Goal: Information Seeking & Learning: Learn about a topic

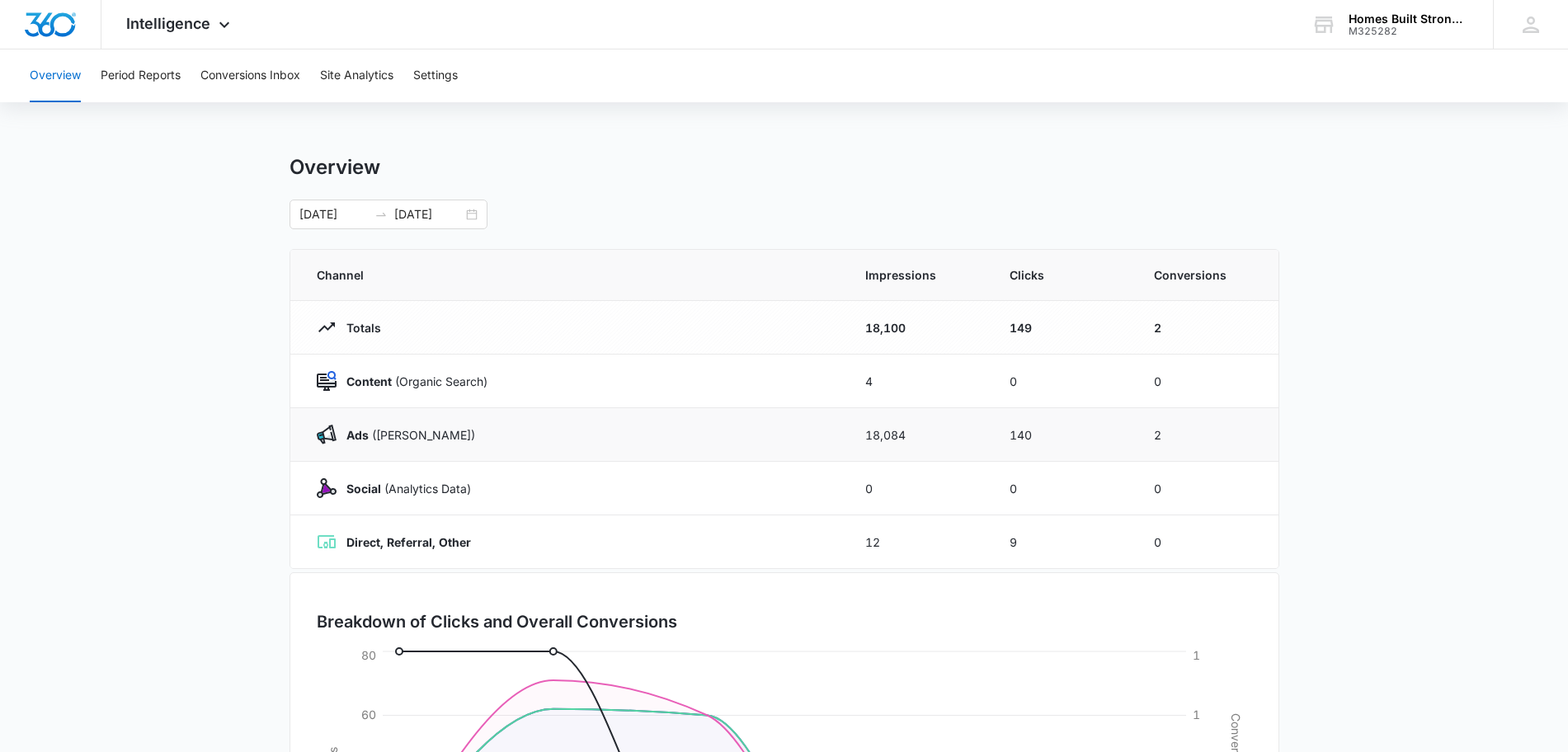
click at [354, 436] on strong "Ads" at bounding box center [358, 435] width 22 height 14
click at [227, 77] on button "Conversions Inbox" at bounding box center [250, 76] width 100 height 53
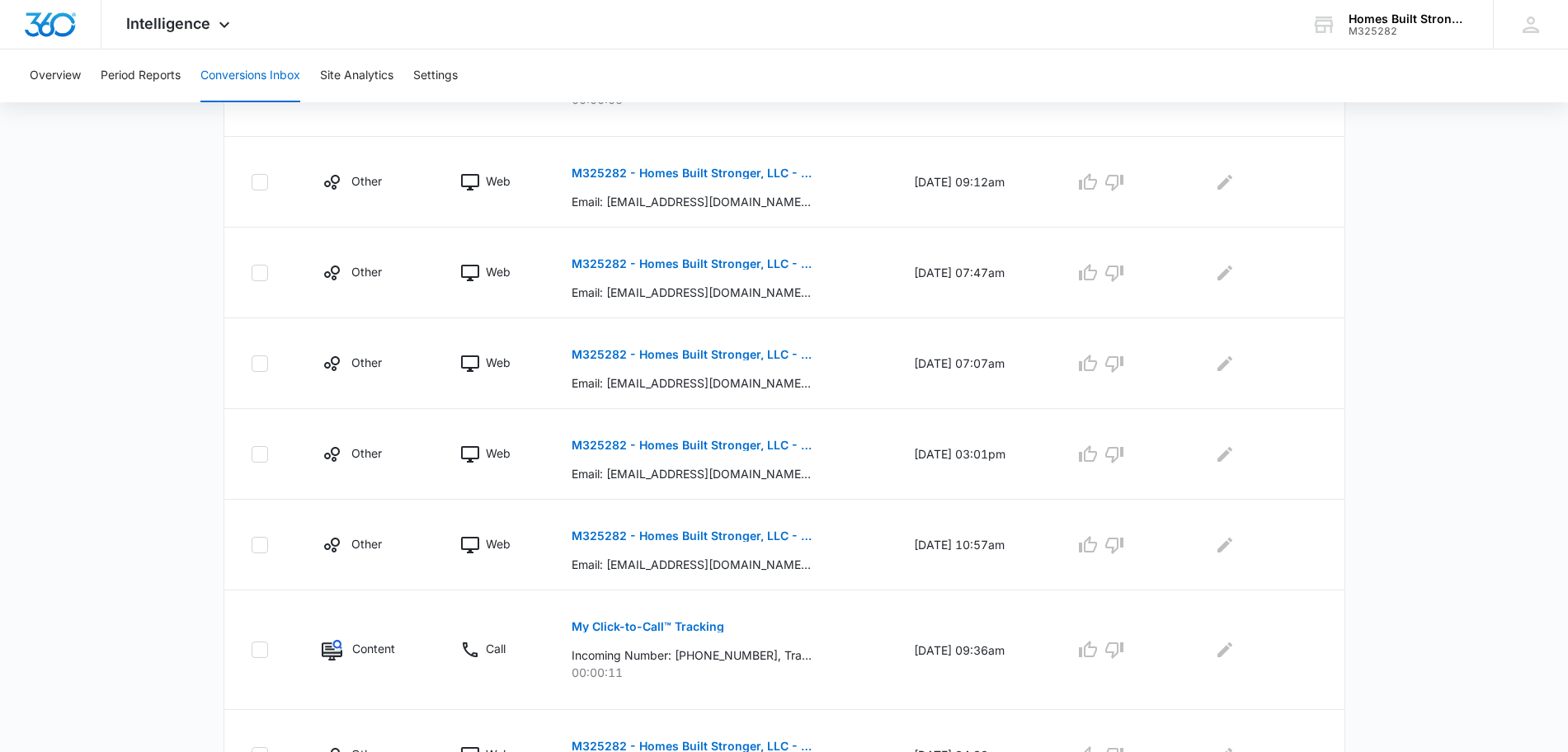
scroll to position [783, 0]
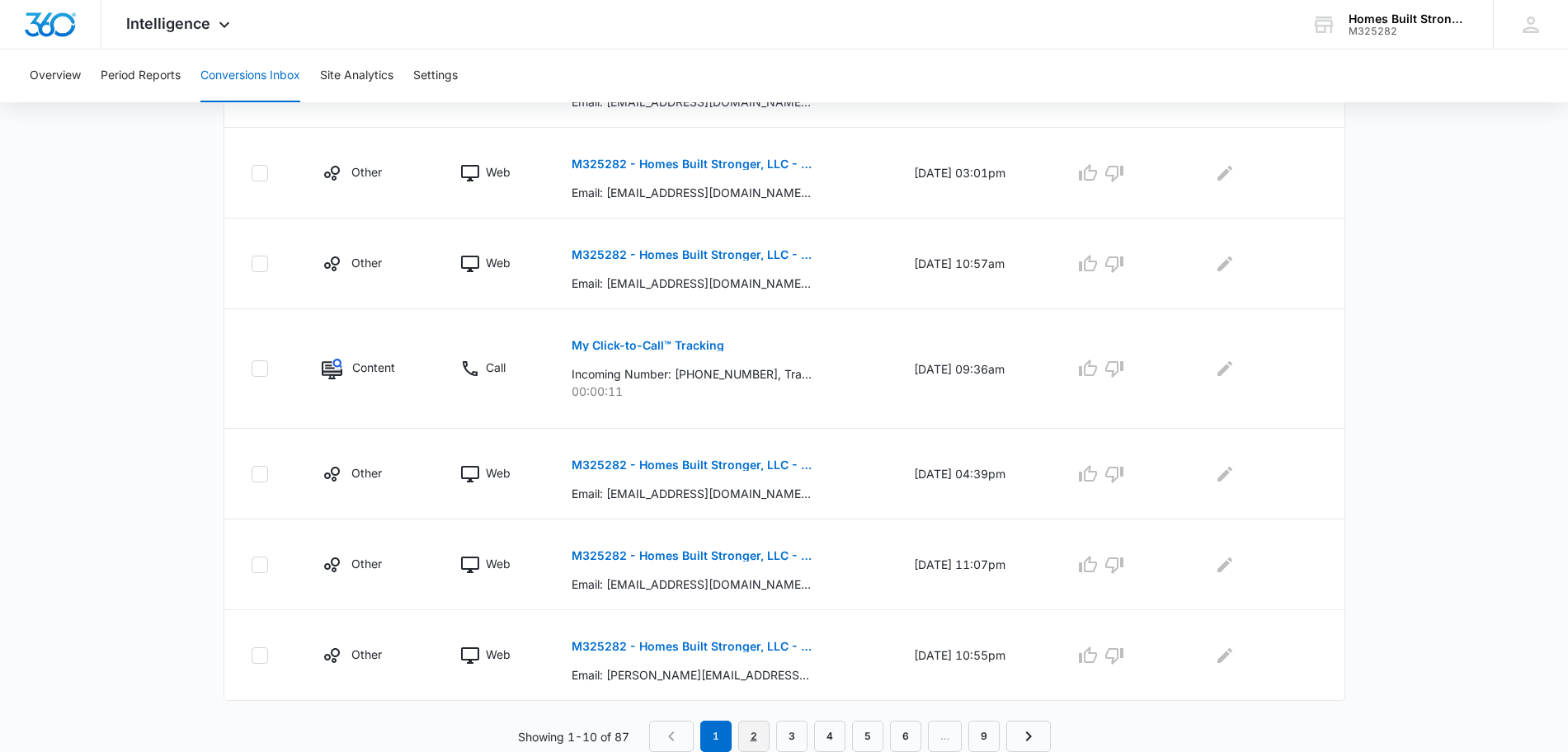
click at [749, 733] on link "2" at bounding box center [754, 736] width 32 height 32
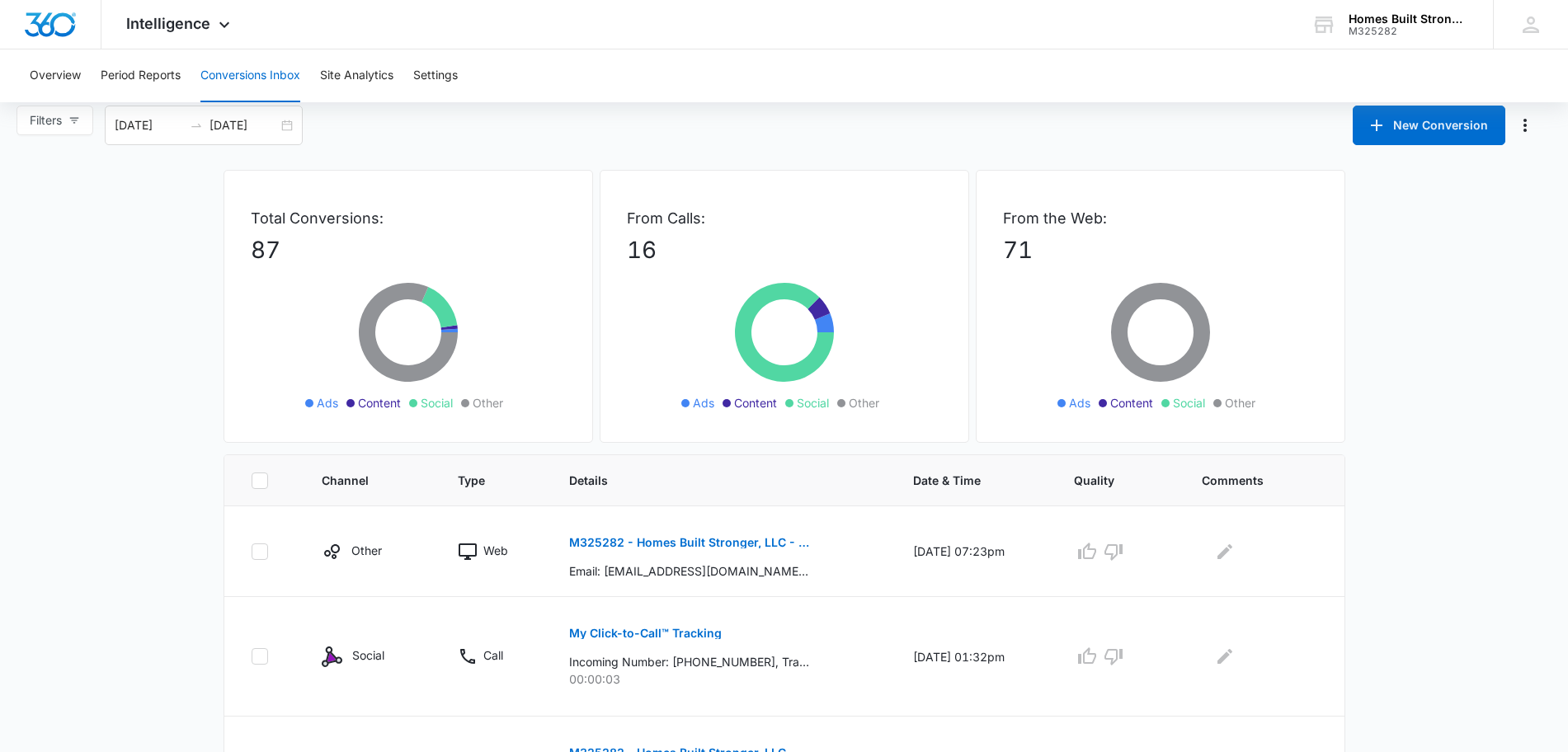
scroll to position [0, 0]
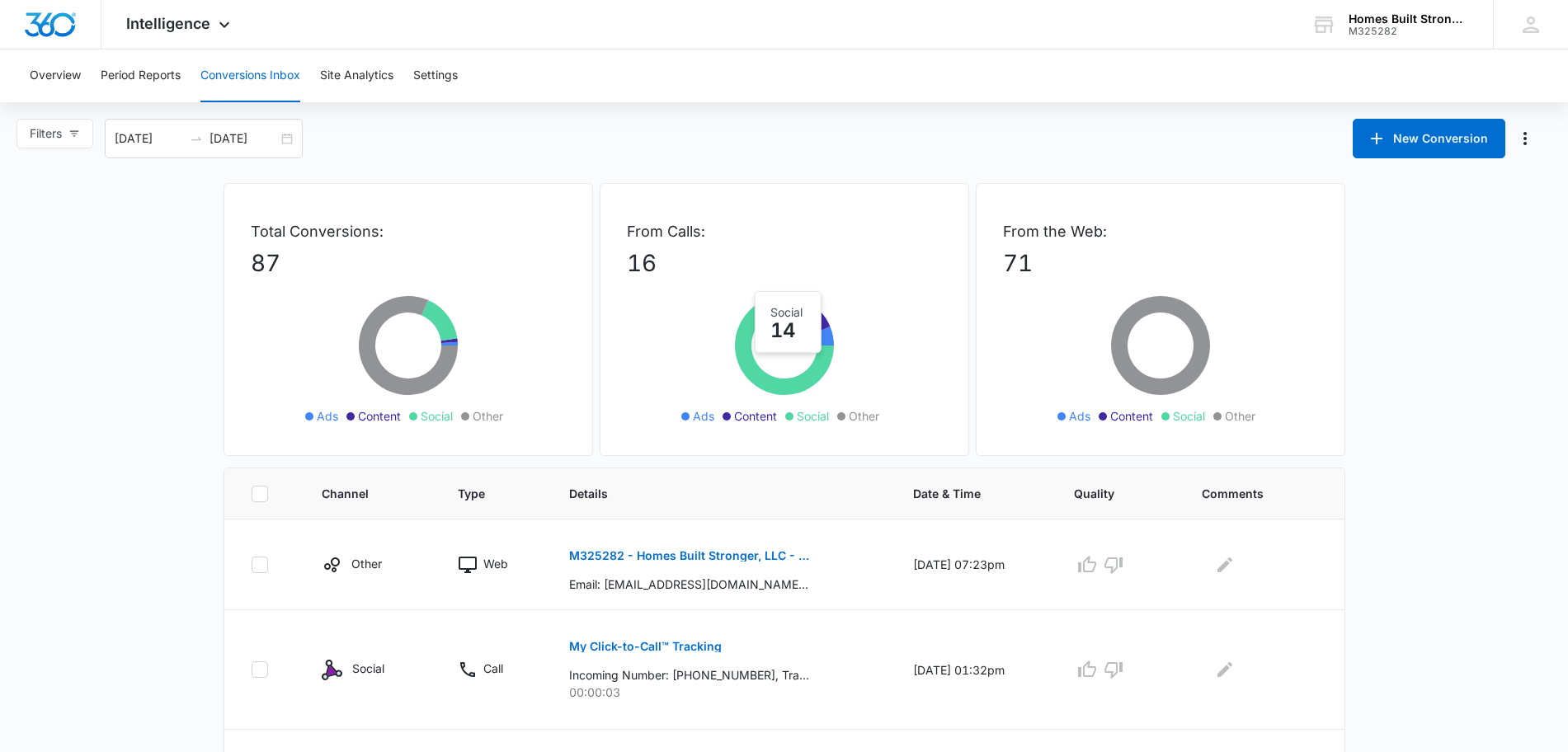
click at [751, 344] on icon at bounding box center [784, 345] width 99 height 99
click at [751, 354] on icon at bounding box center [784, 345] width 99 height 99
click at [633, 644] on p "My Click-to-Call™ Tracking" at bounding box center [645, 646] width 153 height 11
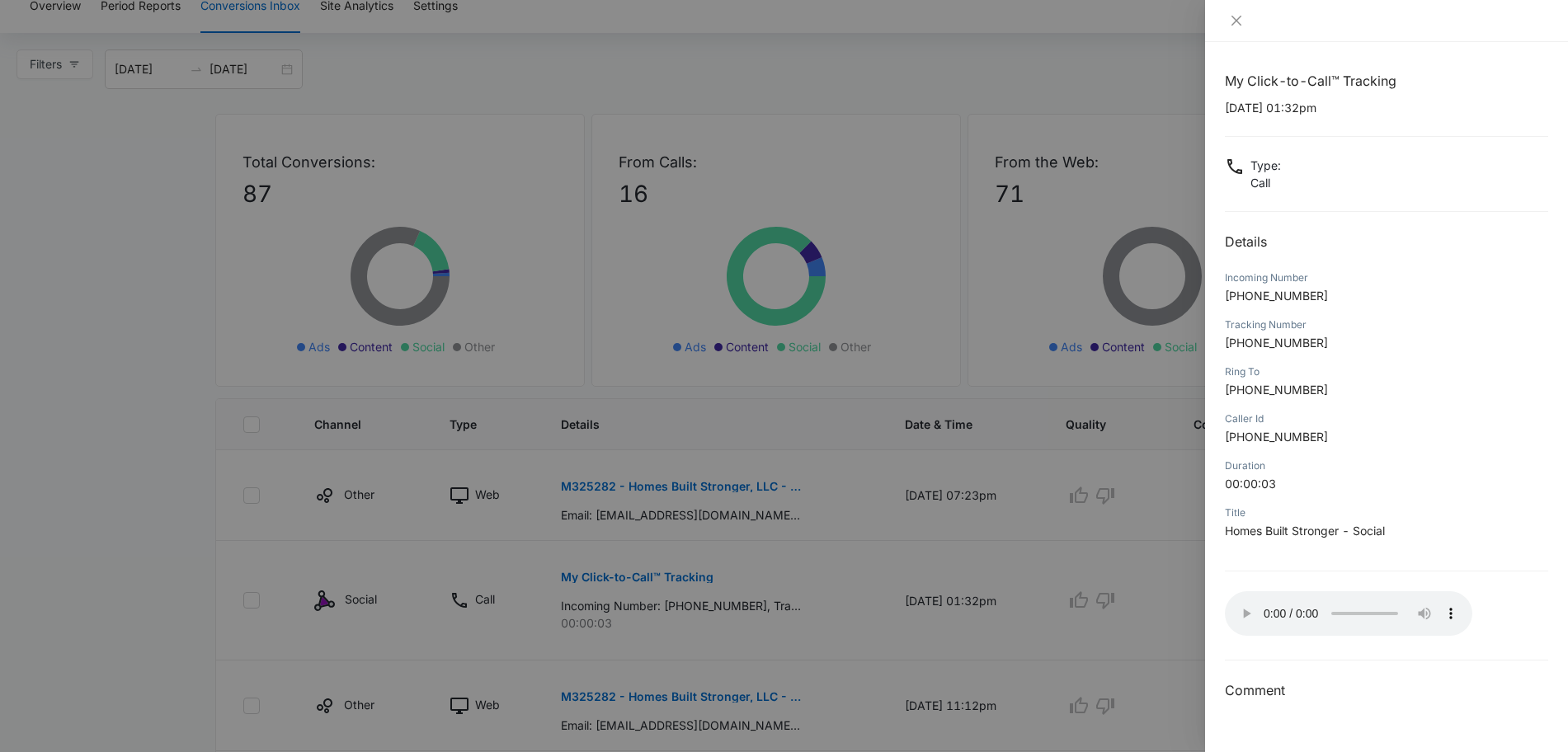
scroll to position [206, 0]
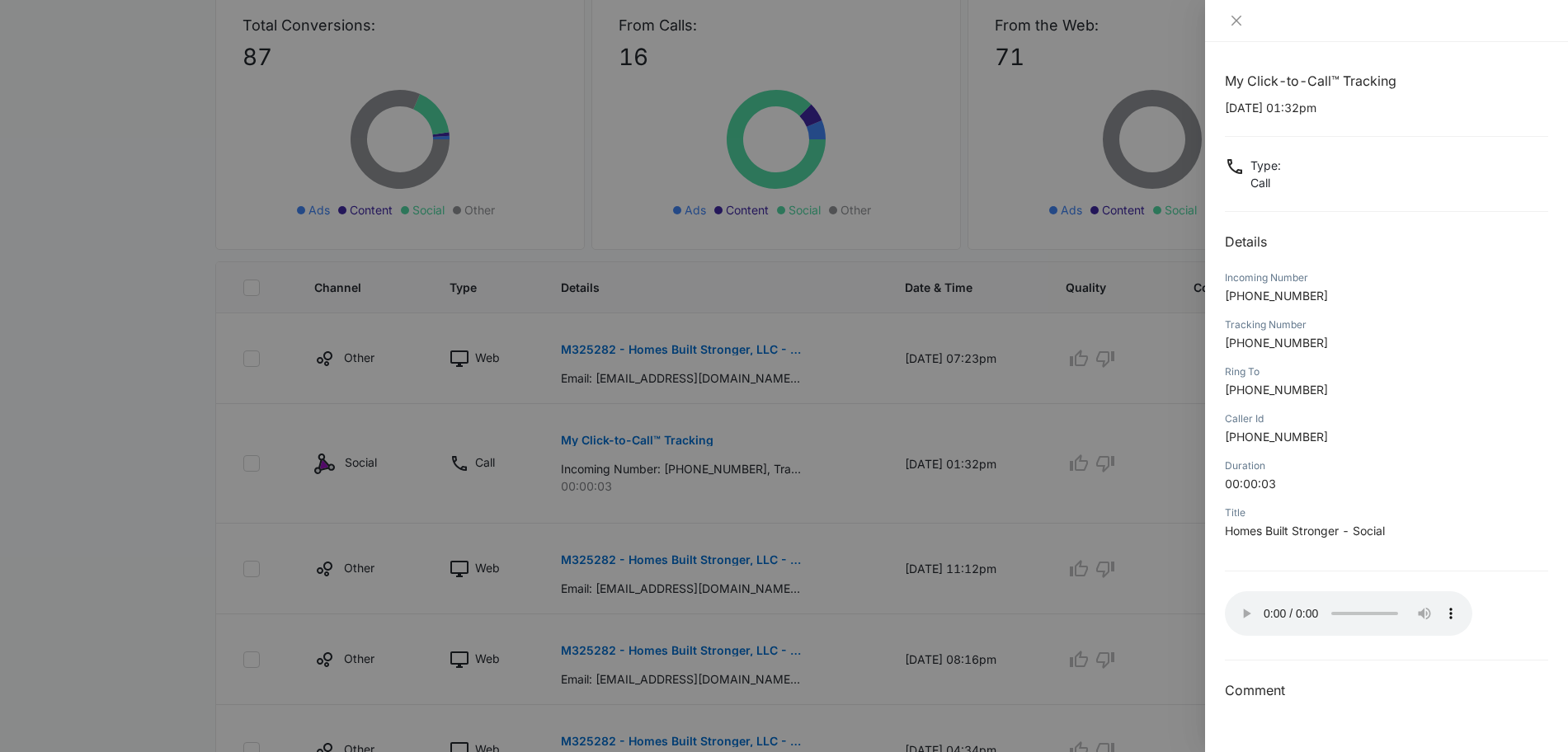
click at [1428, 264] on div "My Click-to-Call™ Tracking 08/29/2025 at 01:32pm Type : Call Details Incoming N…" at bounding box center [1386, 386] width 323 height 630
click at [107, 226] on div at bounding box center [784, 376] width 1568 height 752
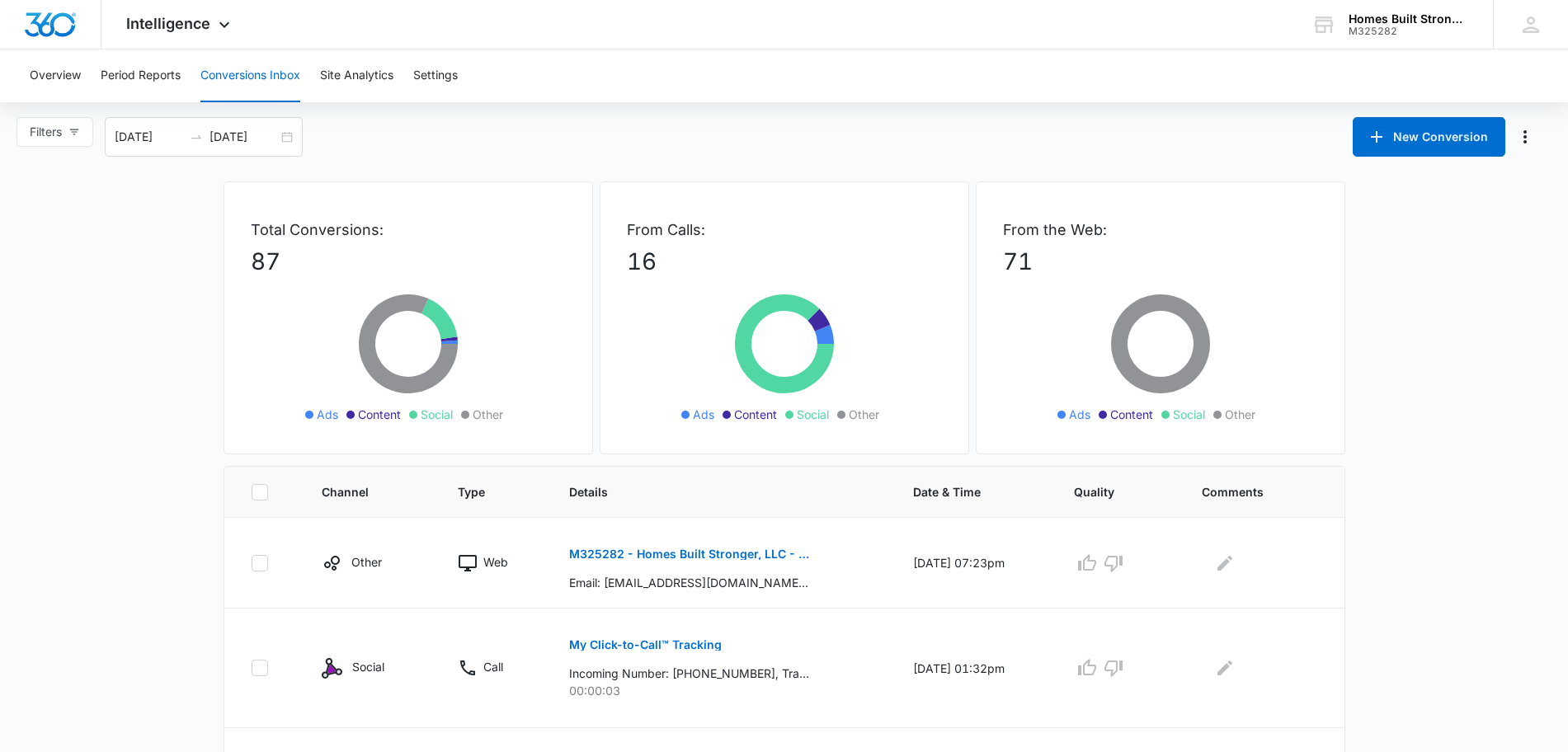
scroll to position [0, 0]
click at [372, 75] on button "Site Analytics" at bounding box center [357, 76] width 74 height 53
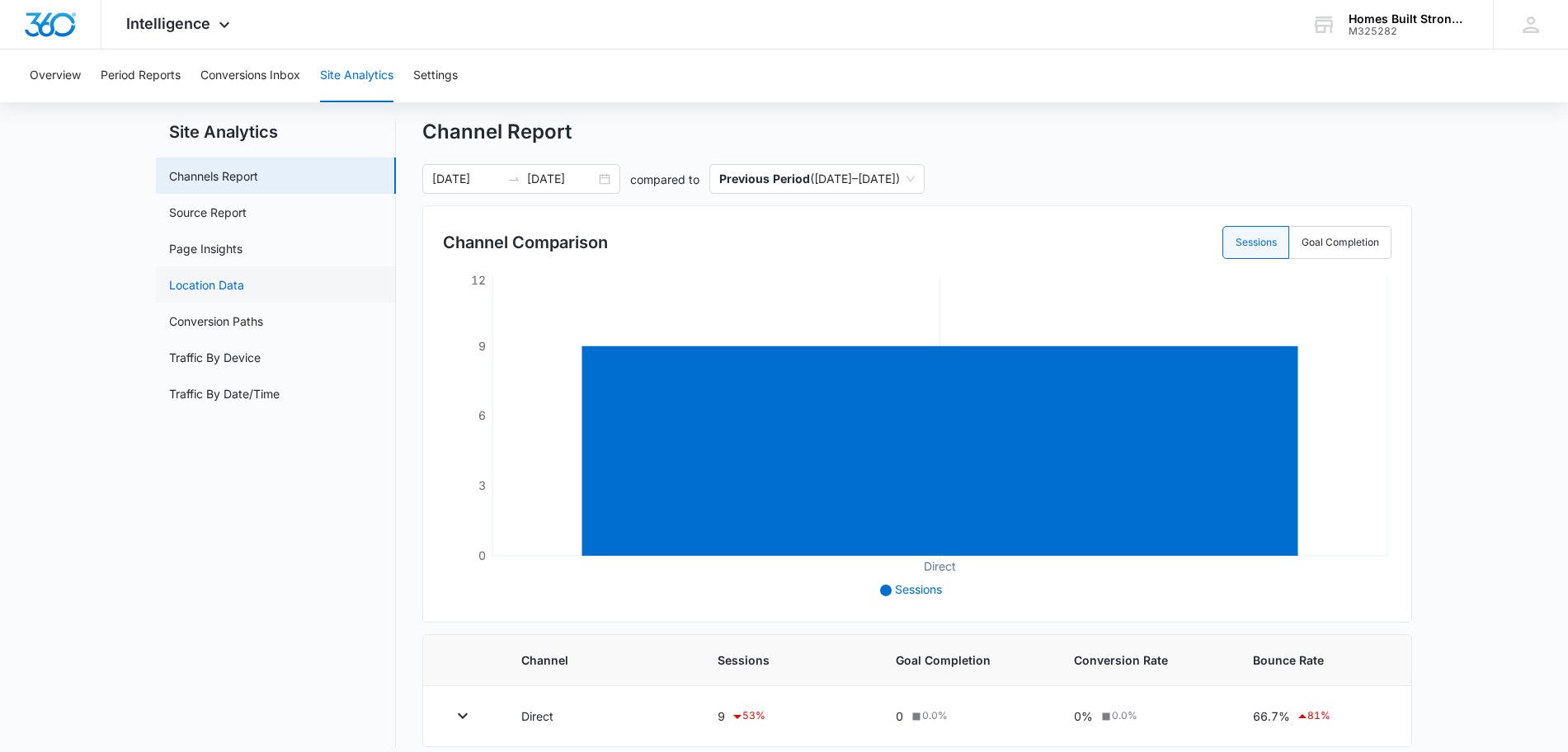
scroll to position [51, 0]
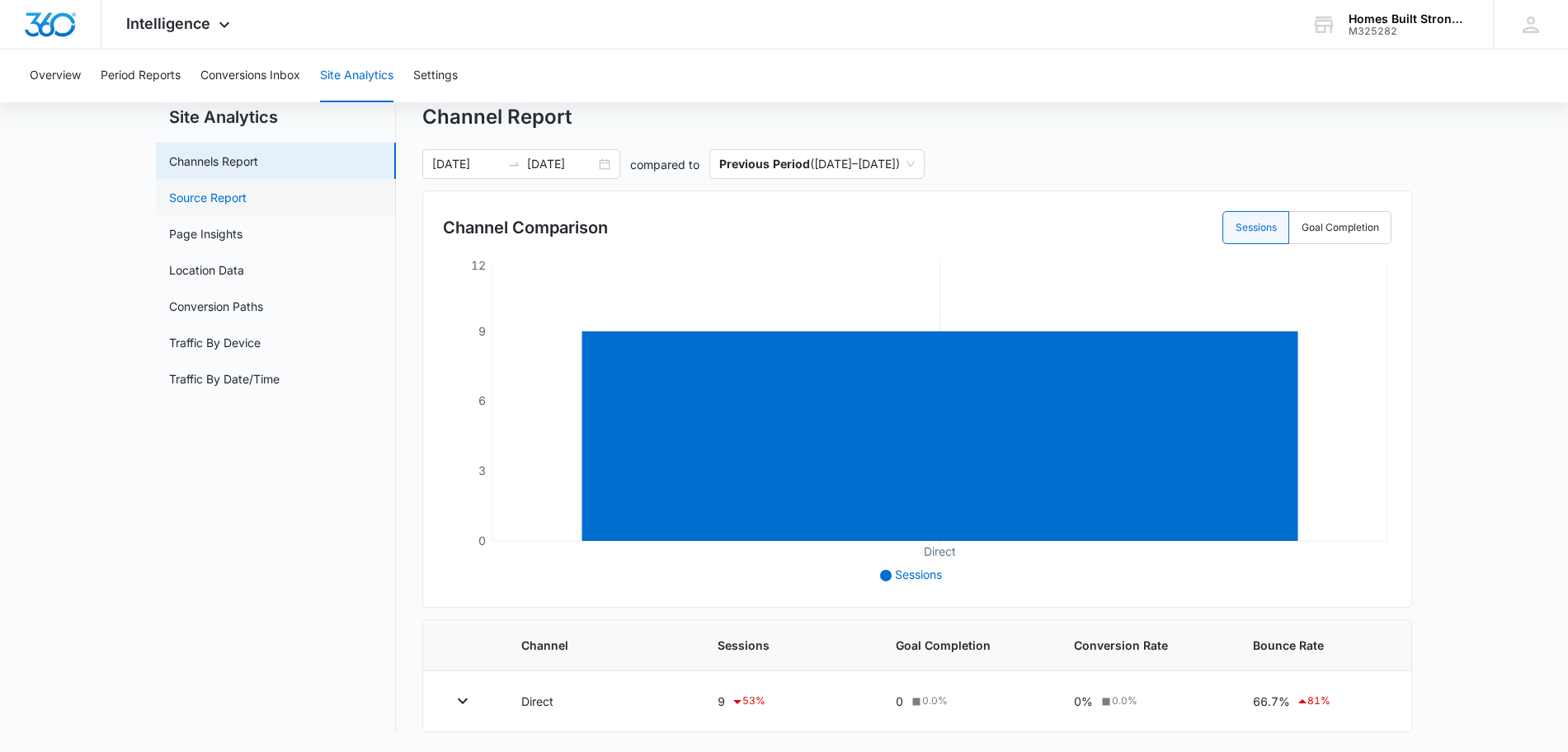
click at [209, 202] on link "Source Report" at bounding box center [208, 197] width 77 height 17
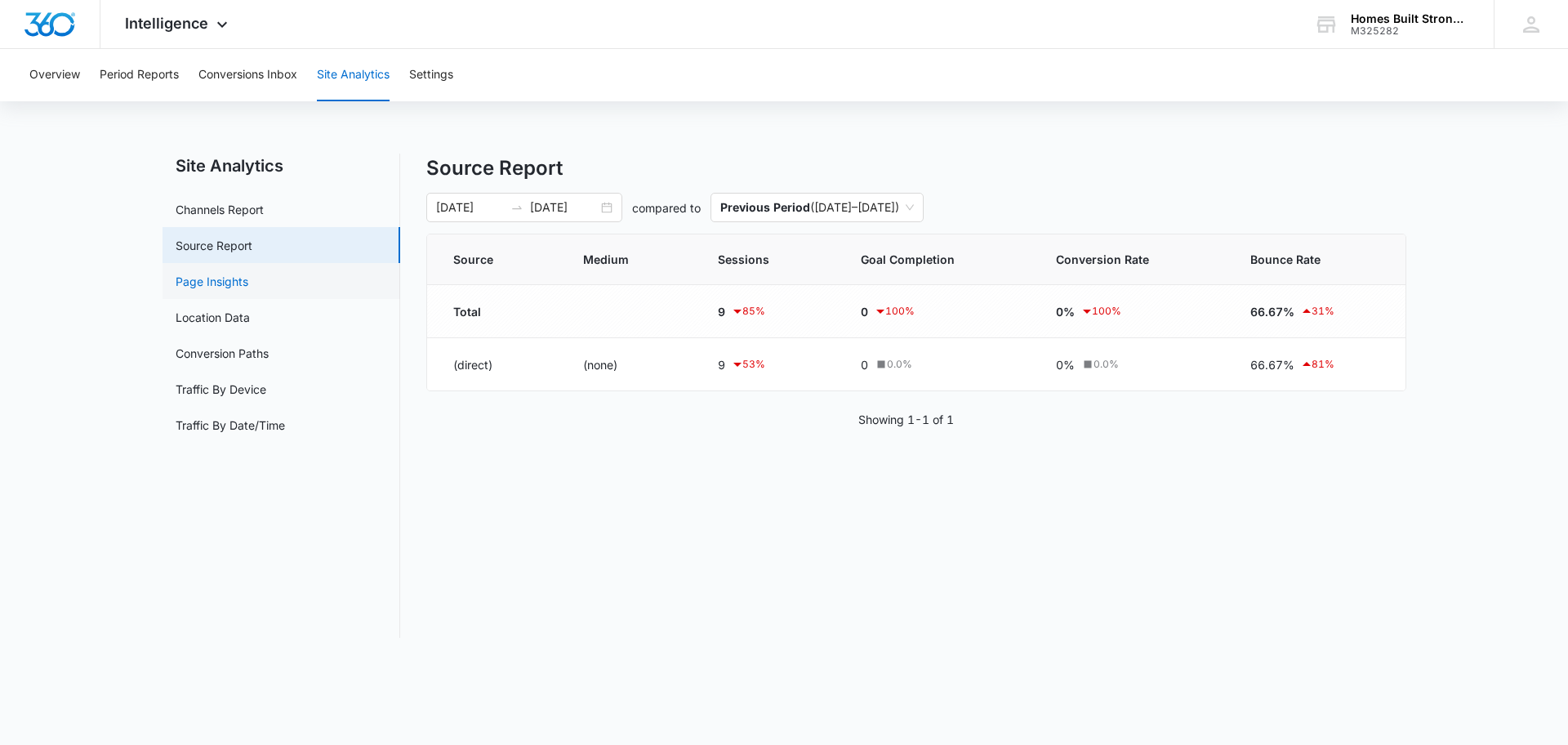
click at [220, 279] on link "Page Insights" at bounding box center [212, 281] width 73 height 17
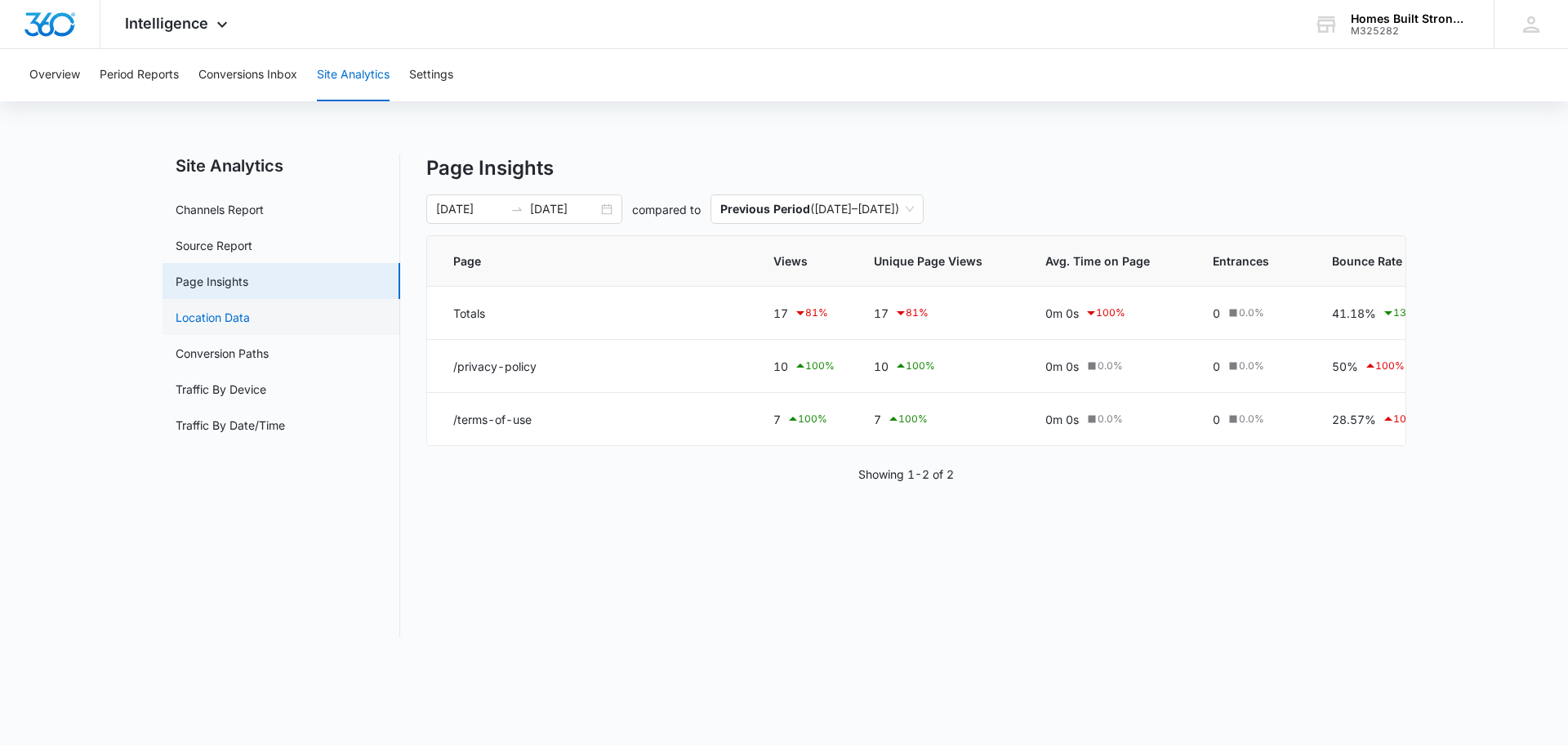
click at [218, 311] on link "Location Data" at bounding box center [213, 317] width 75 height 17
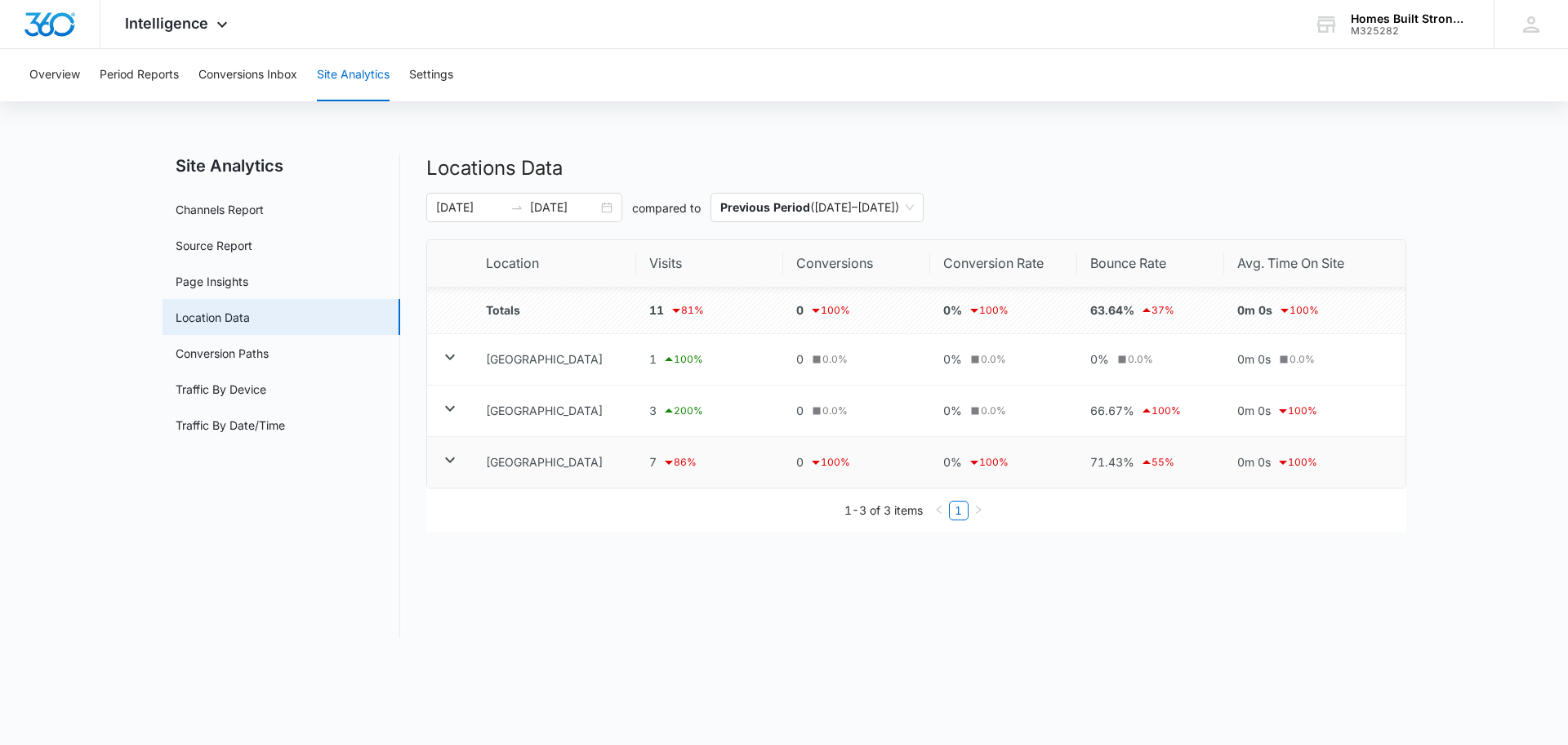
click at [448, 459] on icon at bounding box center [449, 460] width 20 height 20
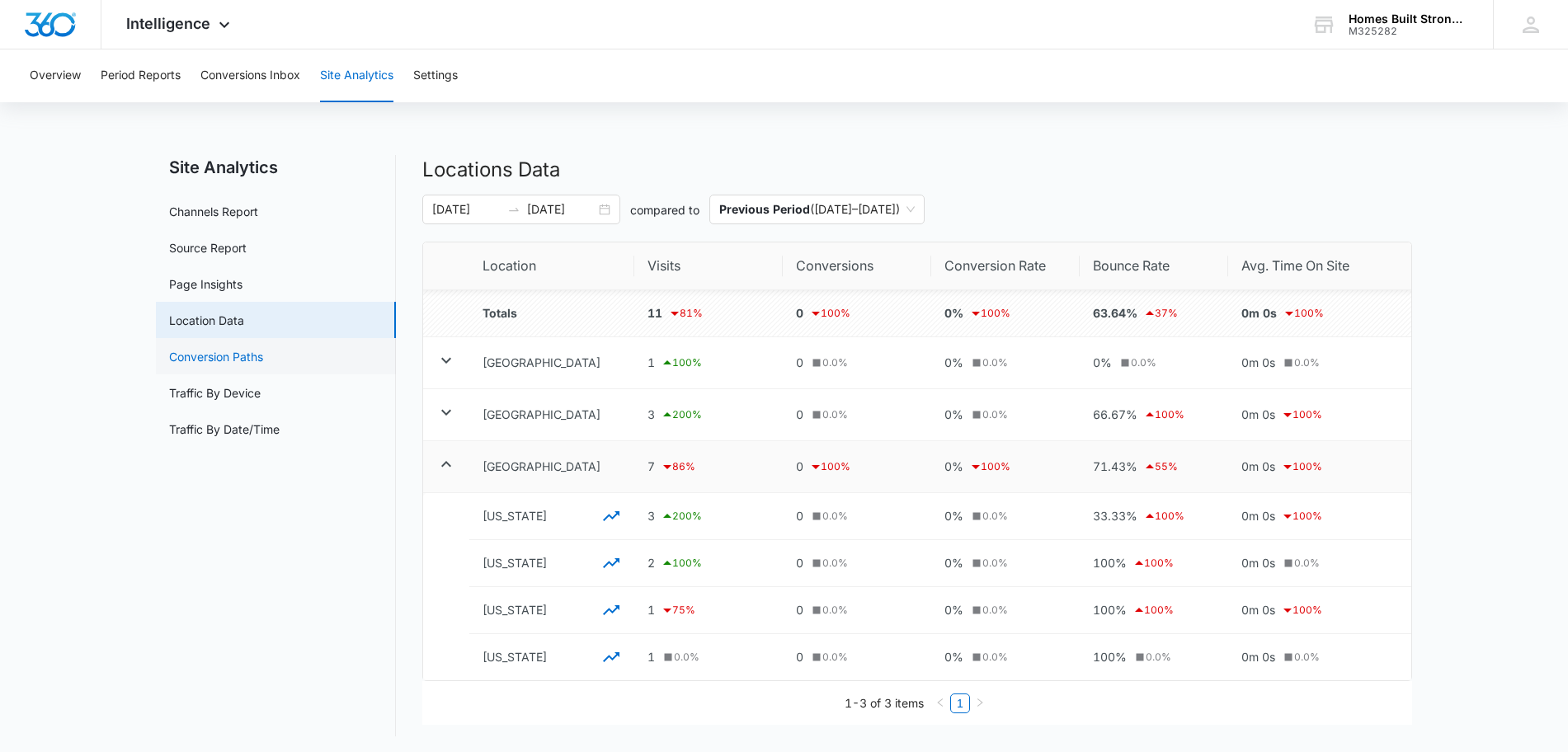
click at [235, 364] on link "Conversion Paths" at bounding box center [216, 357] width 94 height 17
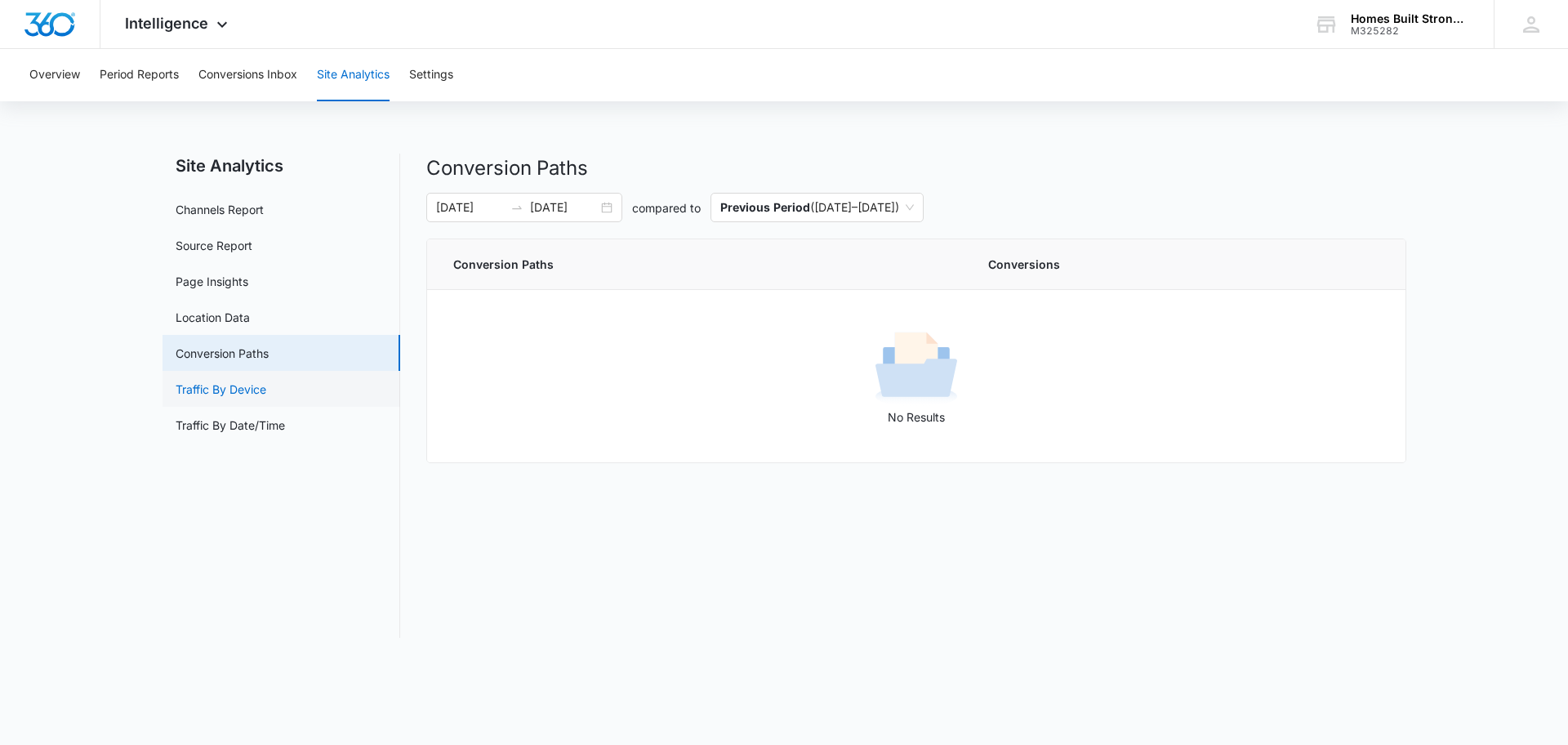
click at [234, 397] on link "Traffic By Device" at bounding box center [221, 389] width 91 height 17
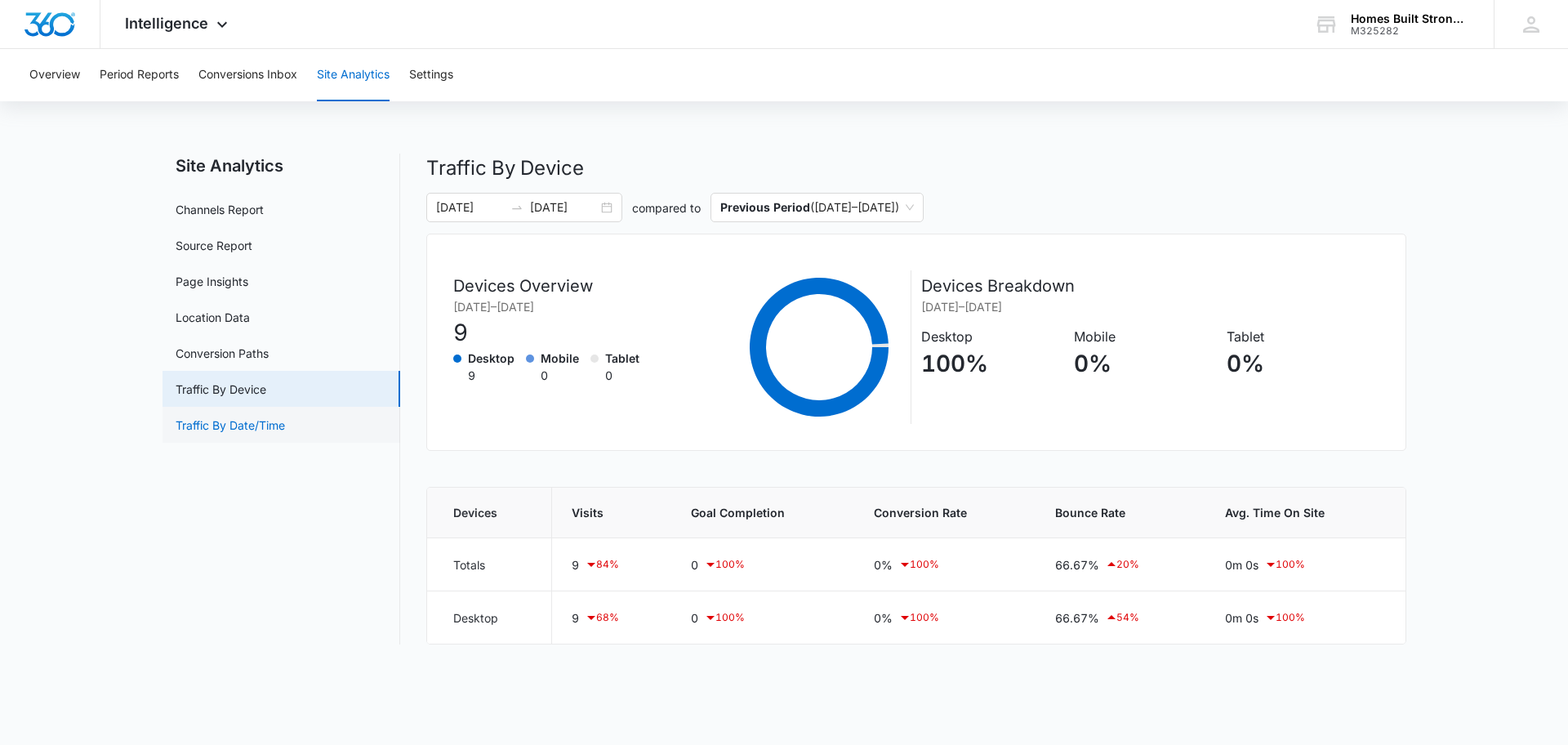
click at [234, 424] on link "Traffic By Date/Time" at bounding box center [230, 425] width 110 height 17
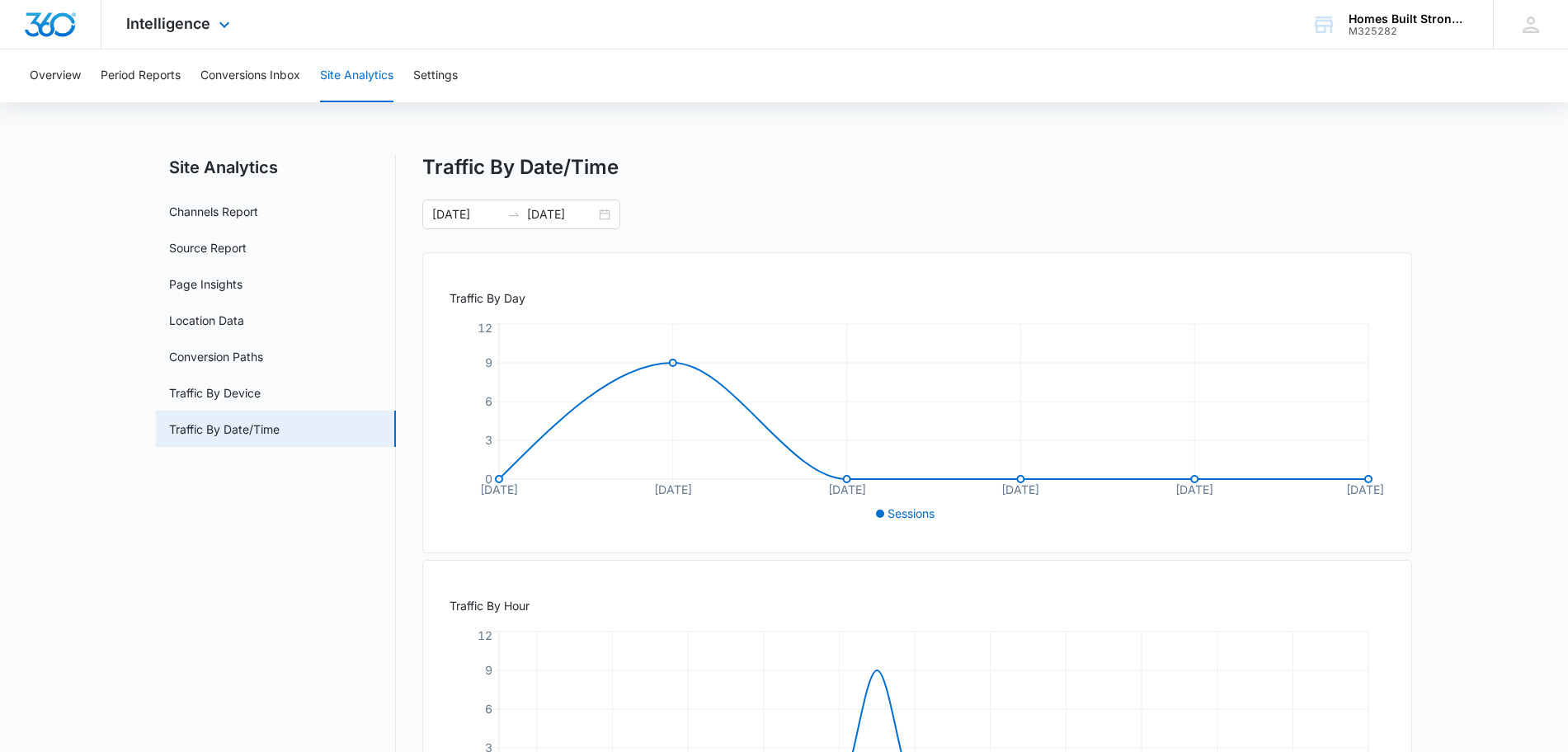
click at [243, 27] on div "Intelligence Apps Reputation Websites Forms CRM Email Social Shop Payments POS …" at bounding box center [180, 24] width 158 height 49
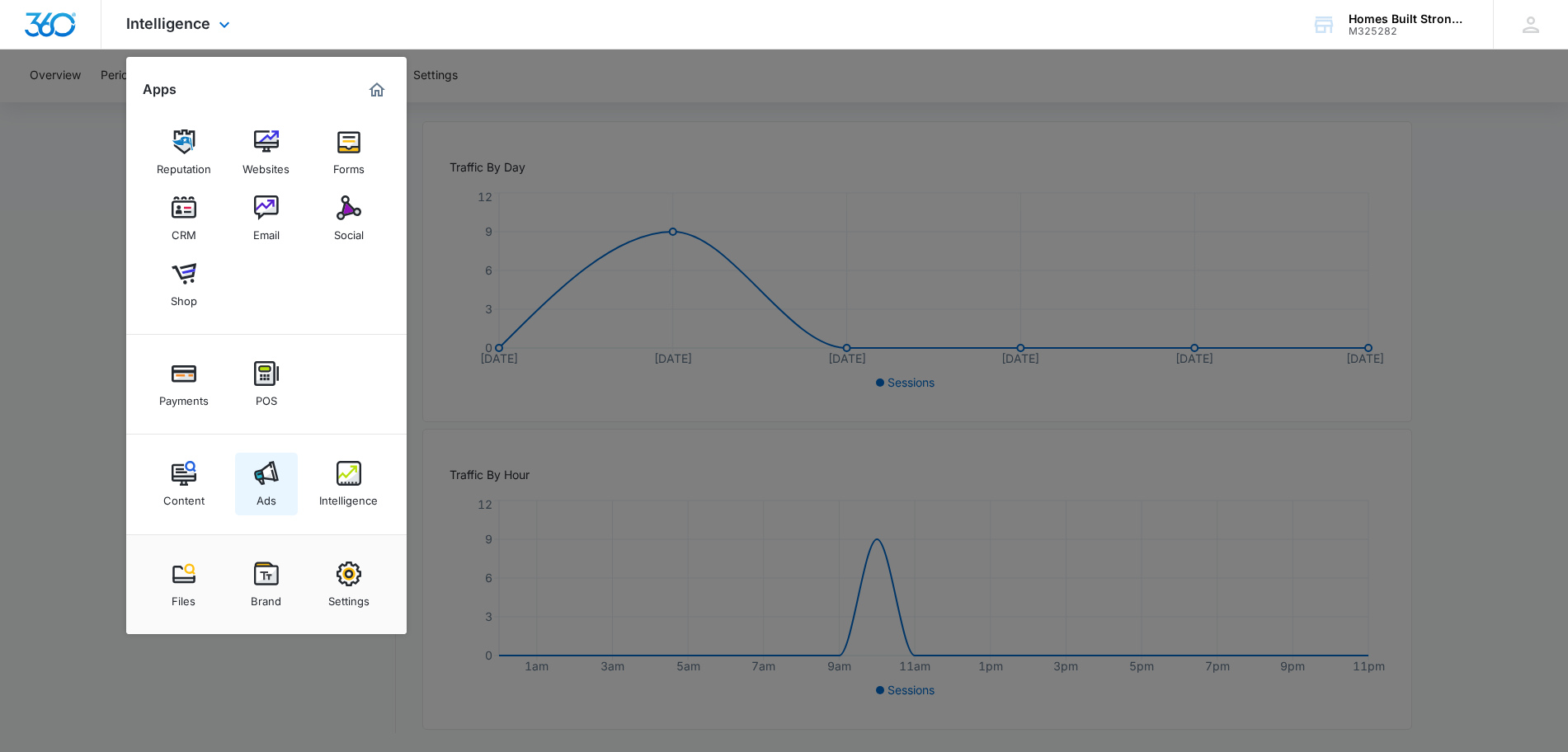
scroll to position [132, 0]
click at [268, 472] on img at bounding box center [266, 473] width 25 height 25
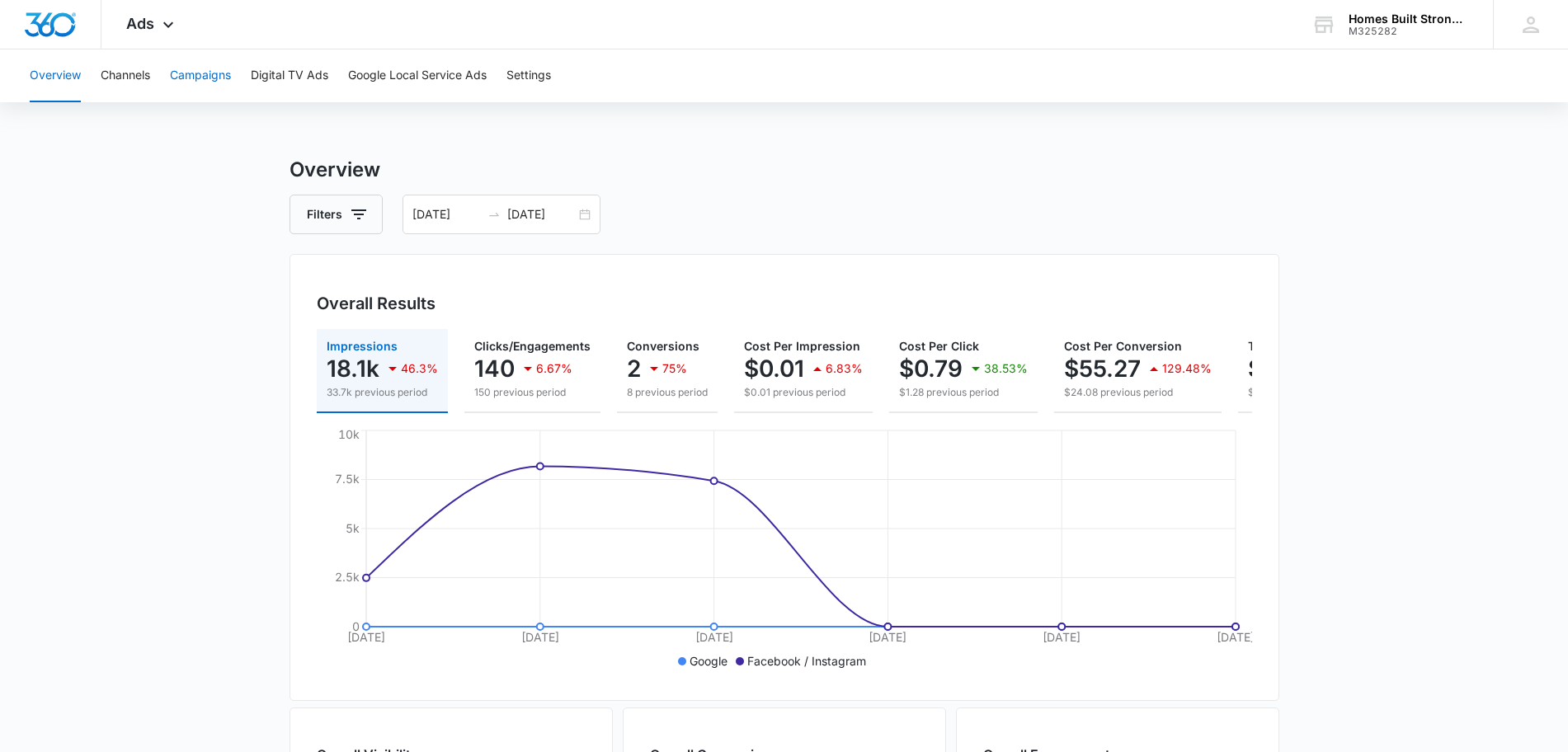
click at [214, 73] on button "Campaigns" at bounding box center [200, 76] width 61 height 53
click at [133, 77] on button "Channels" at bounding box center [125, 76] width 50 height 53
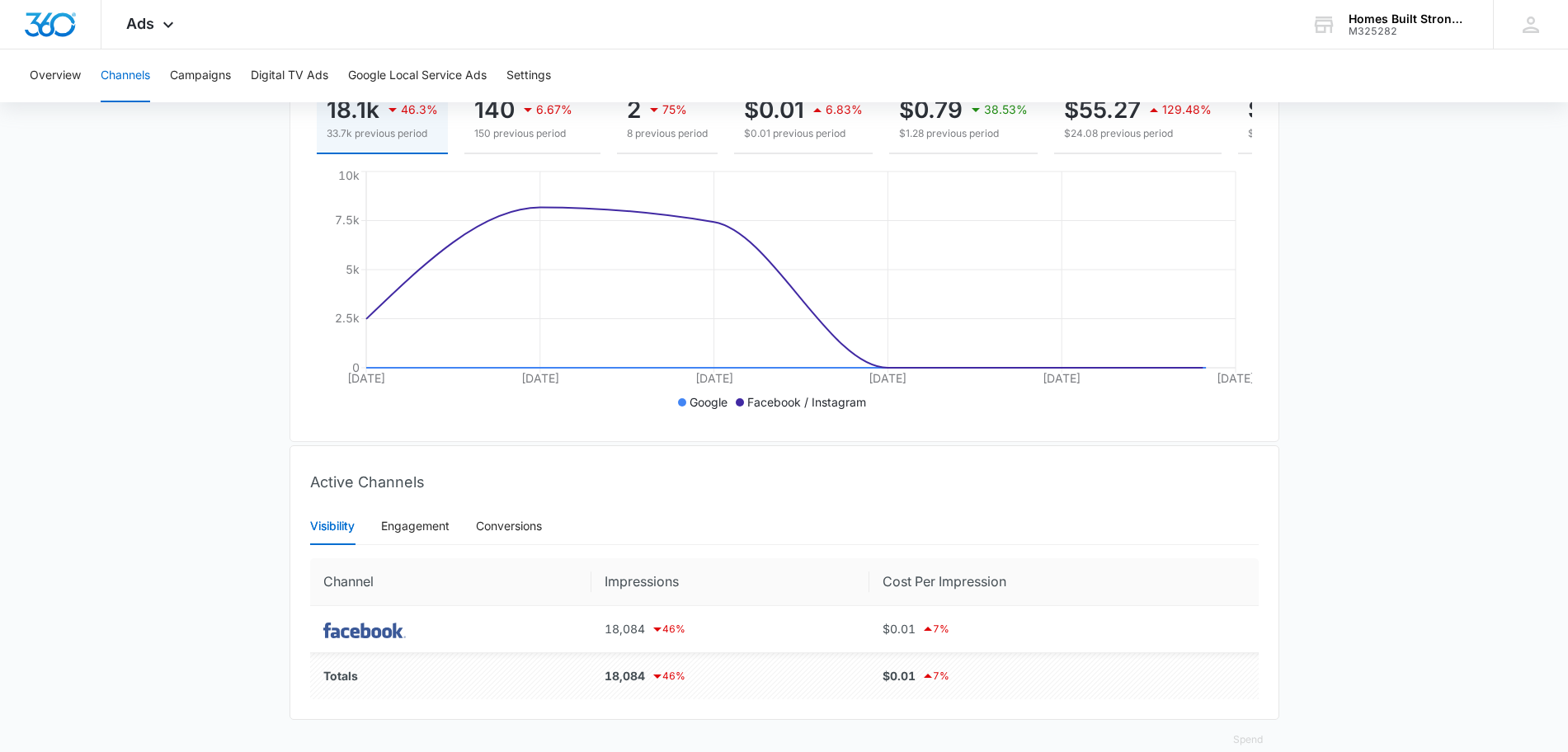
scroll to position [302, 0]
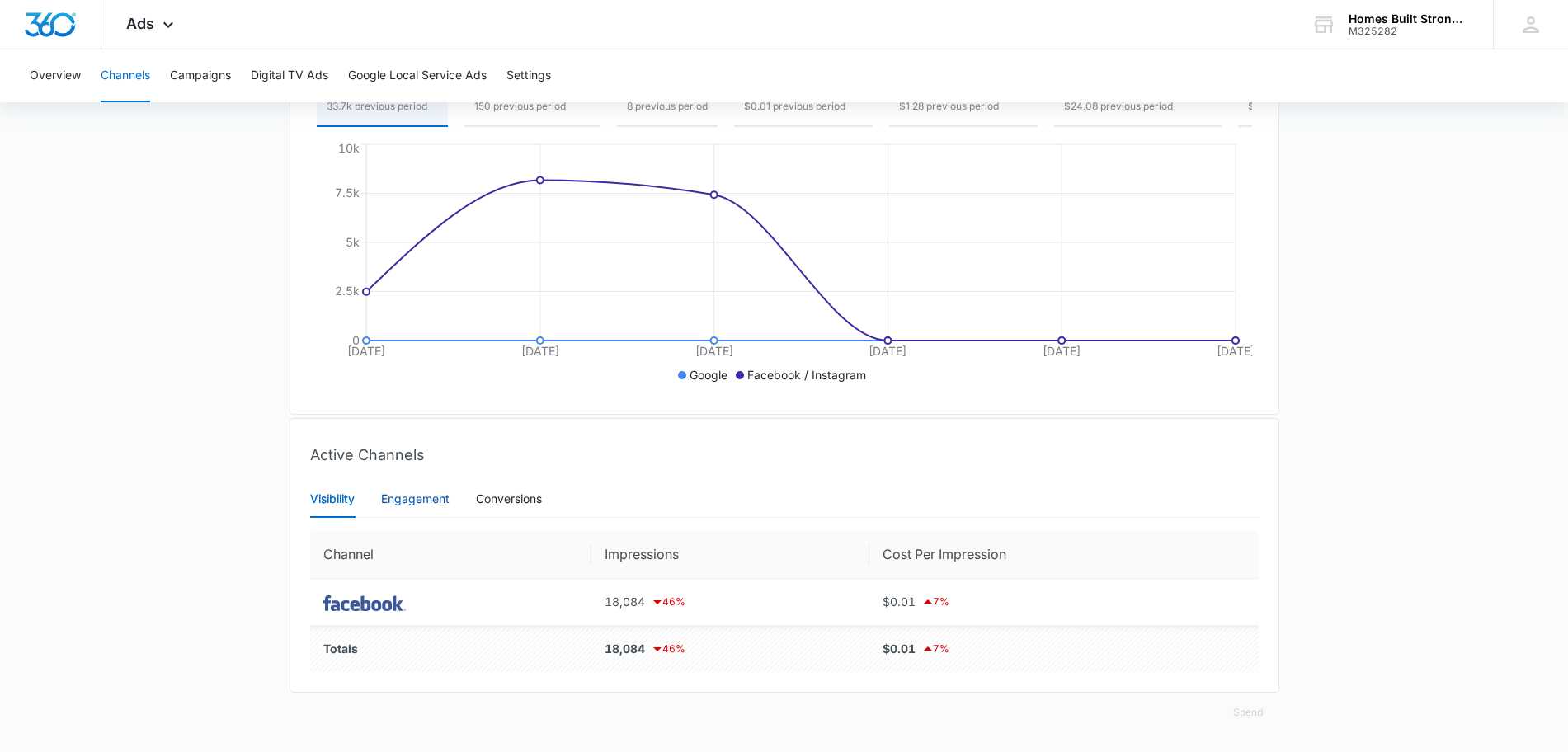
click at [415, 501] on div "Engagement" at bounding box center [415, 498] width 69 height 18
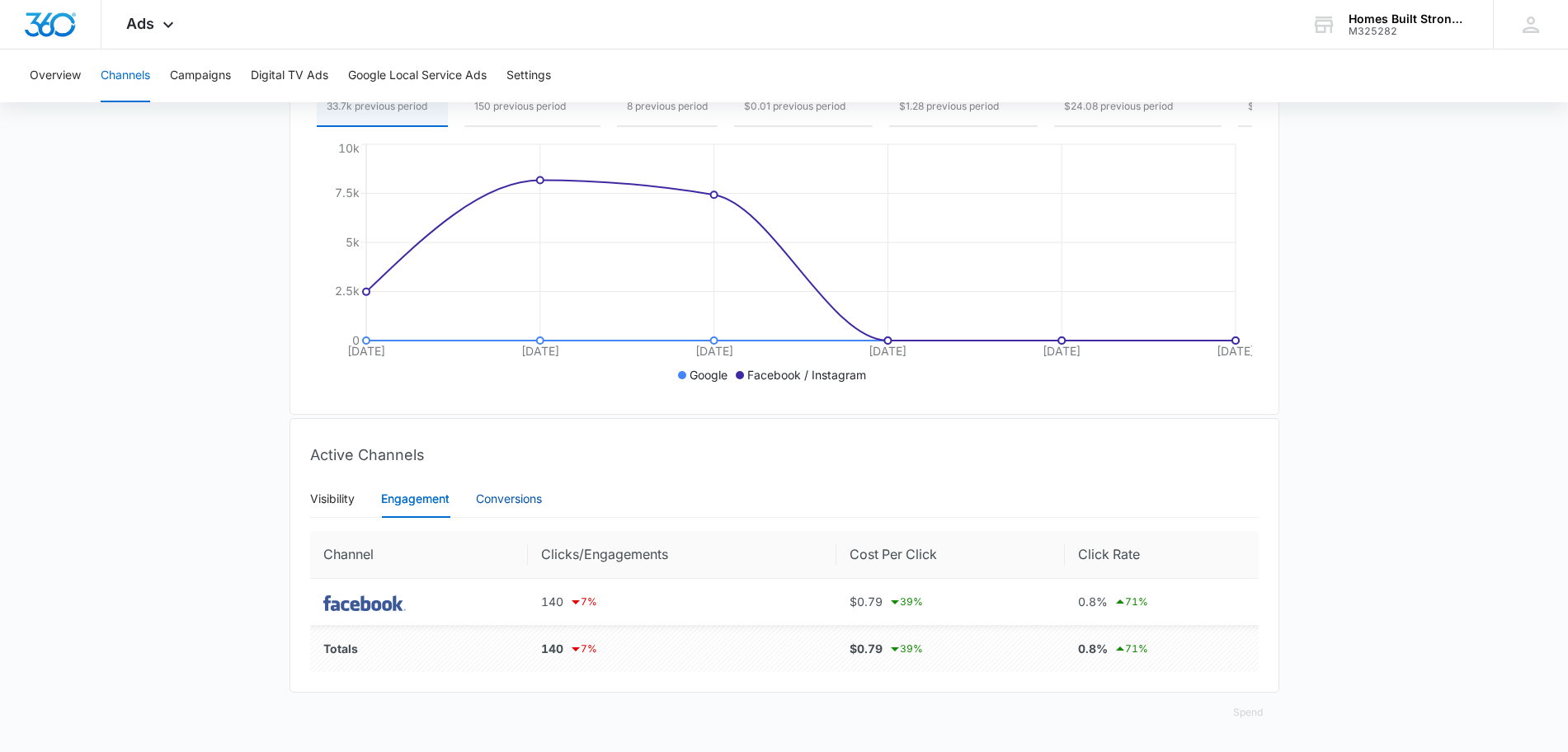
click at [498, 501] on div "Conversions" at bounding box center [509, 498] width 66 height 18
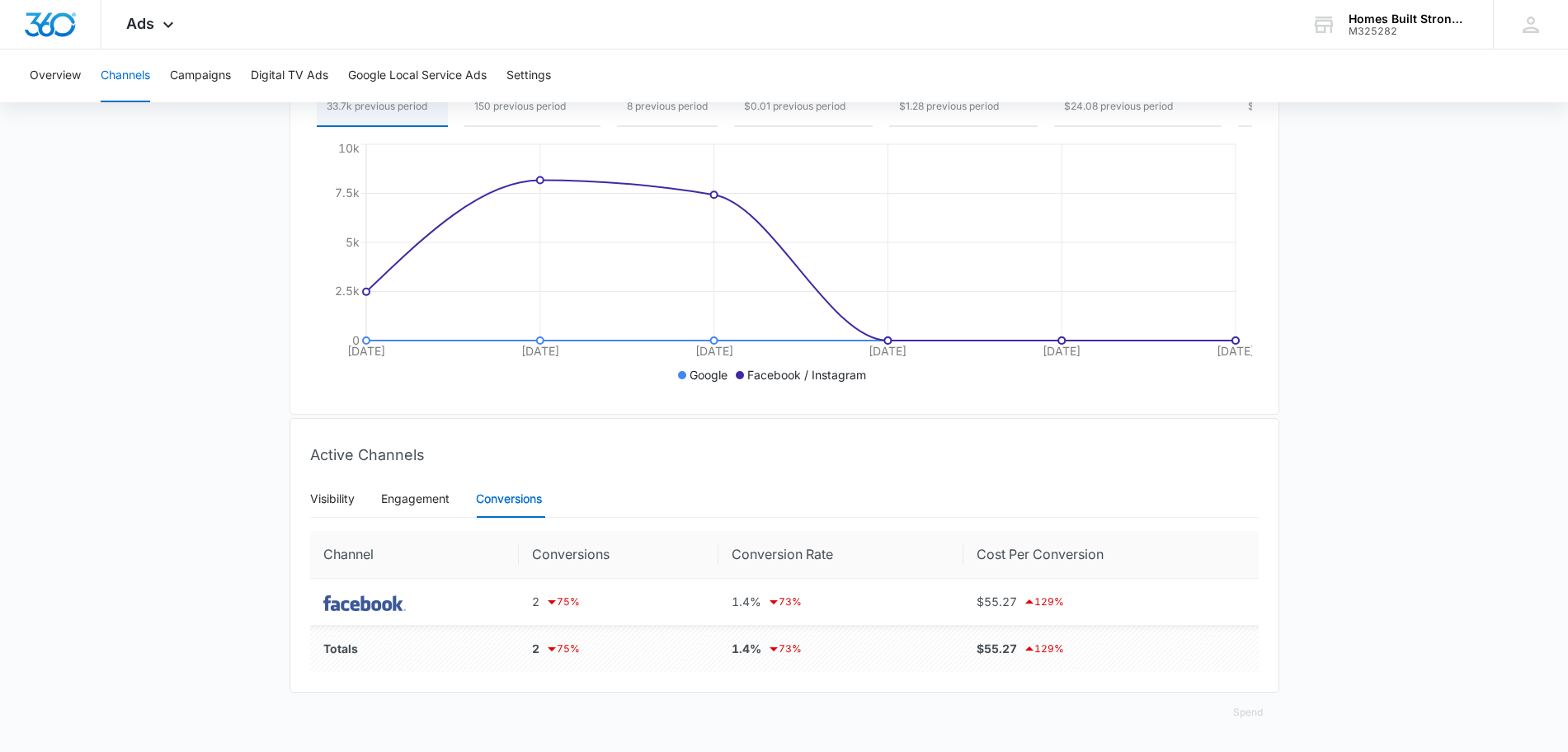
scroll to position [199, 0]
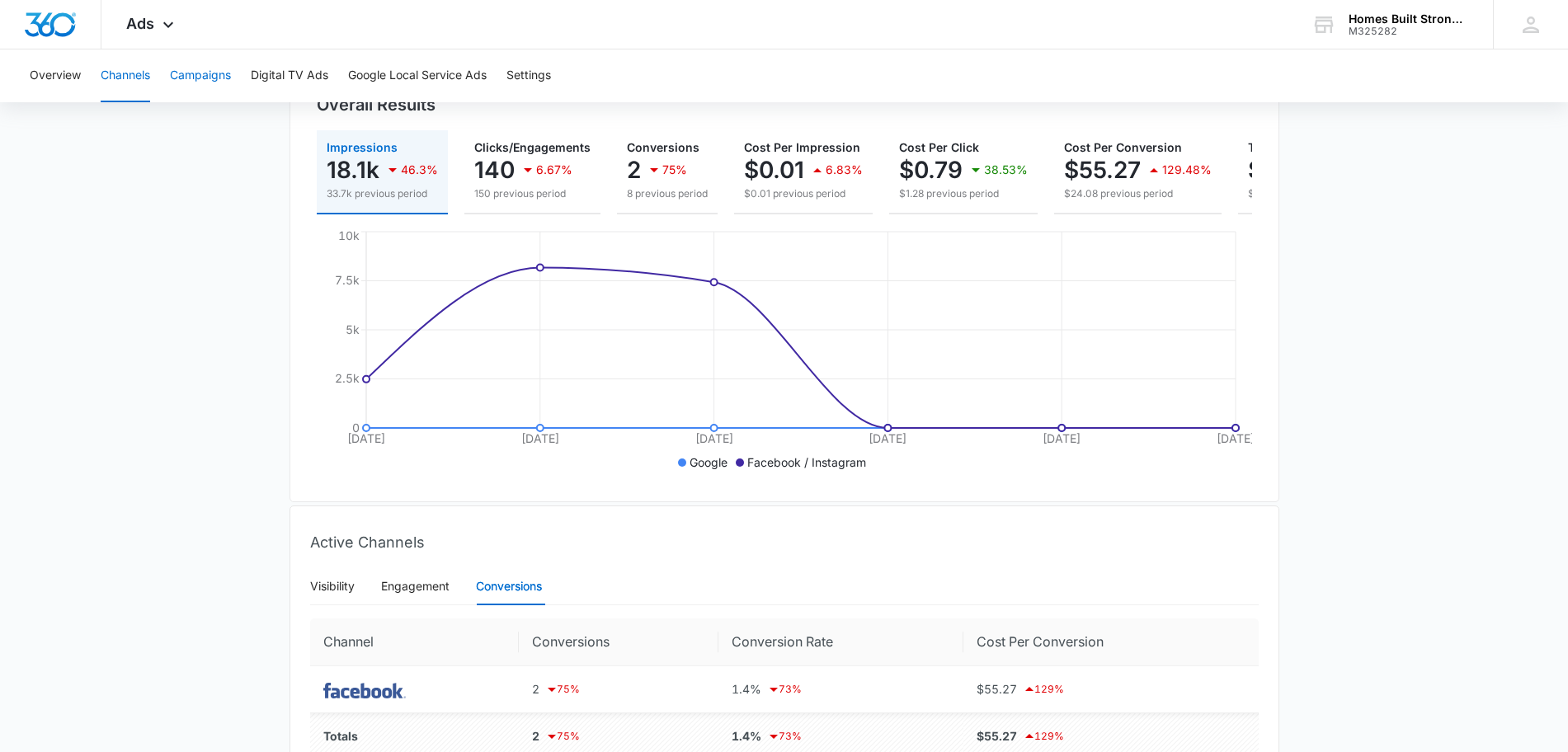
click at [214, 77] on button "Campaigns" at bounding box center [200, 76] width 61 height 53
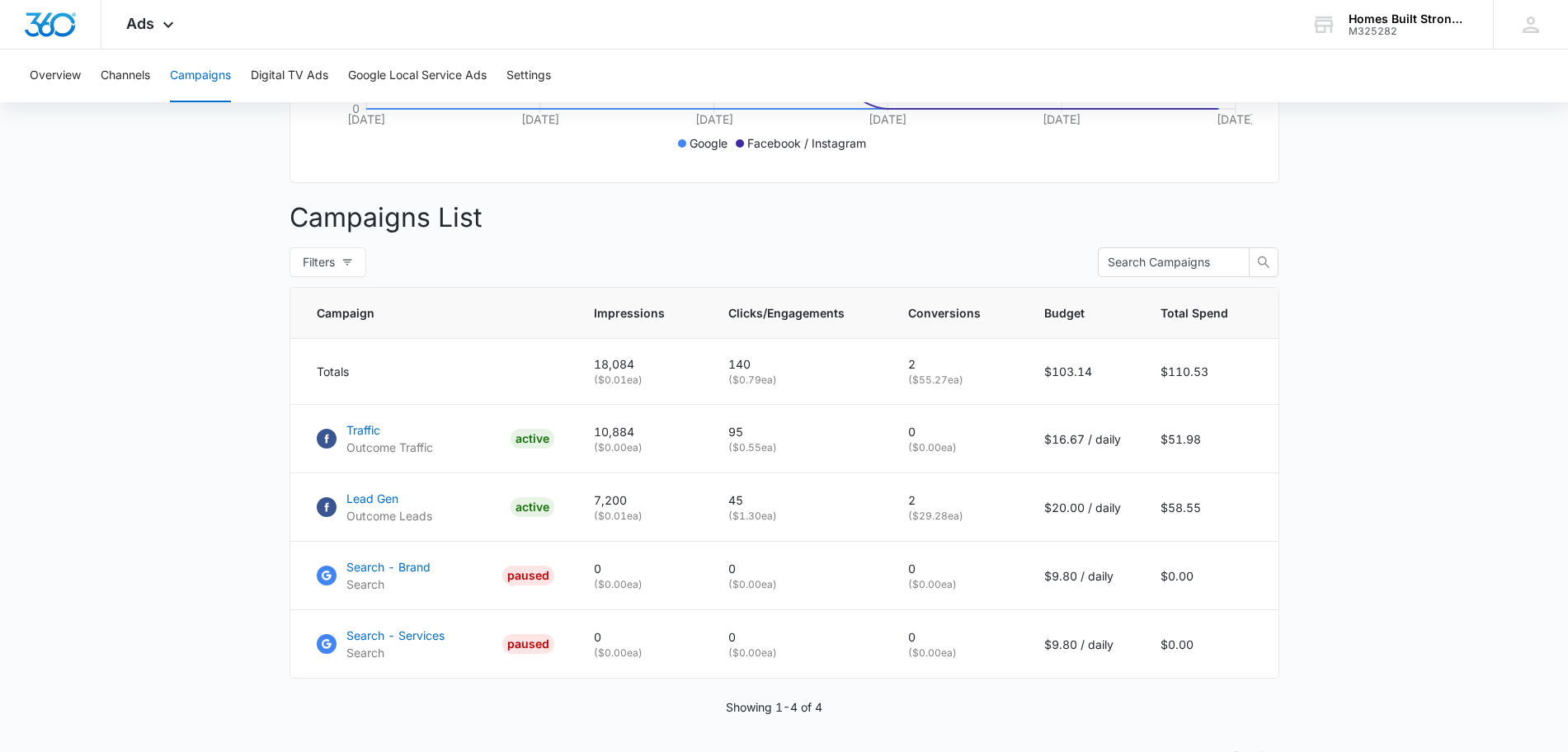
scroll to position [576, 0]
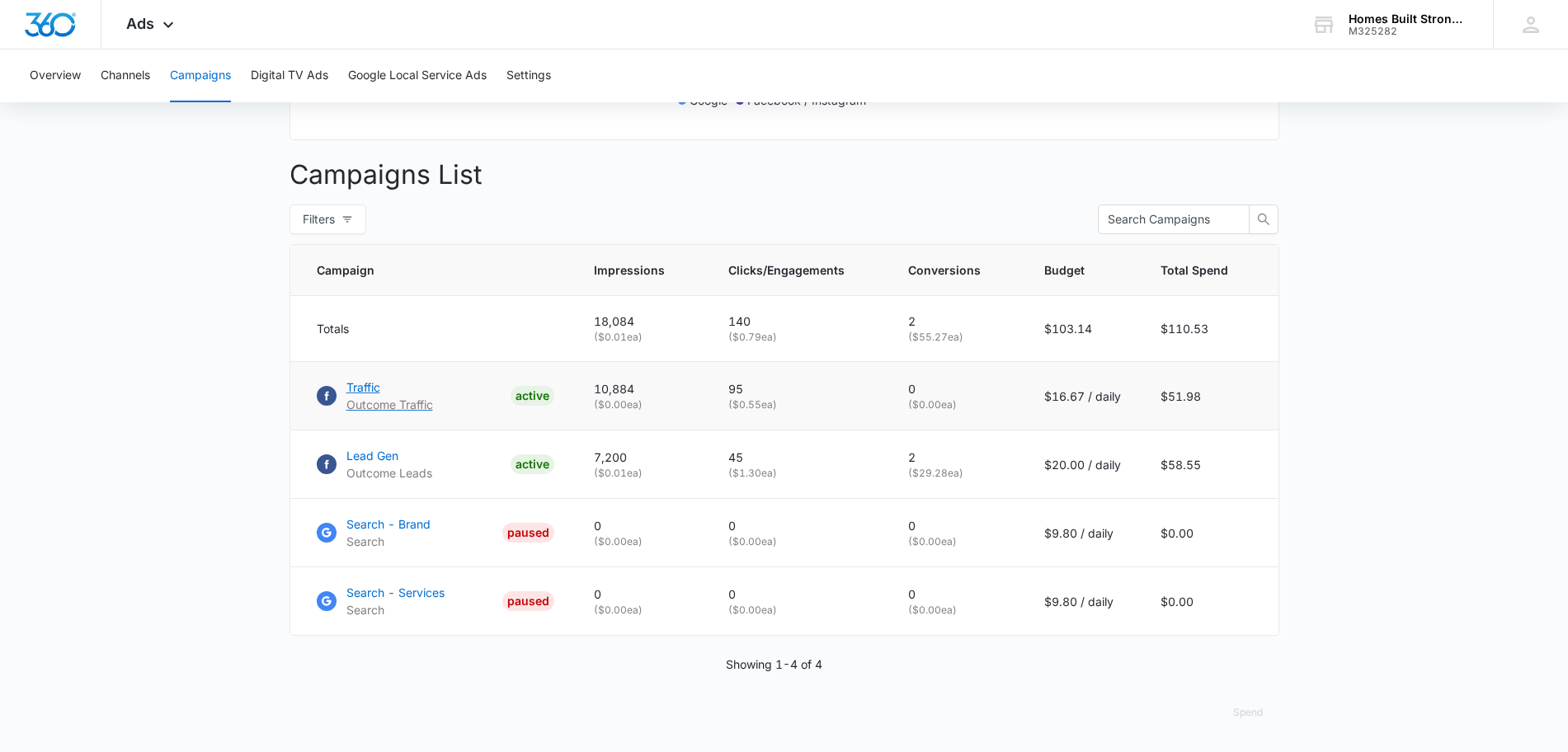
click at [364, 388] on p "Traffic" at bounding box center [389, 387] width 87 height 17
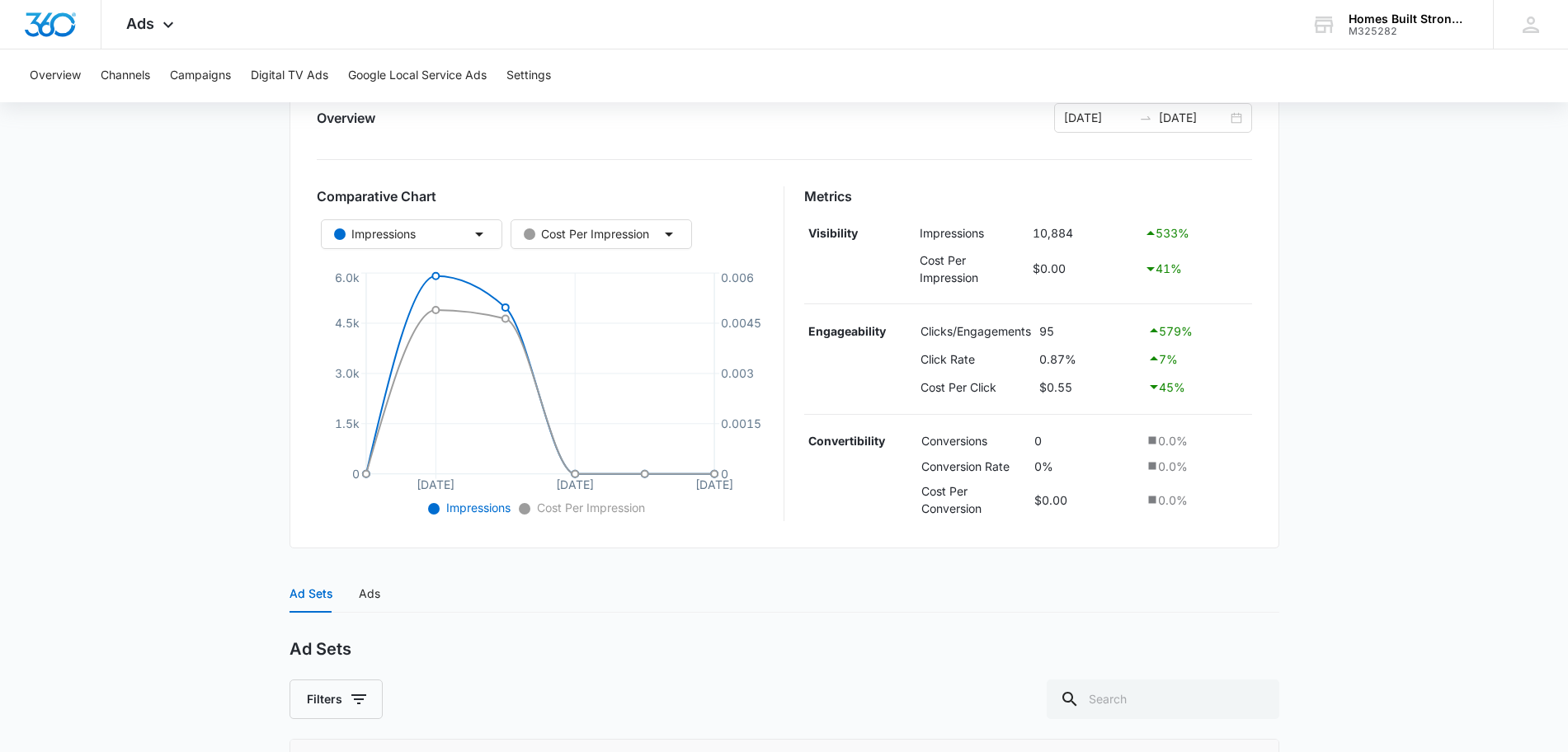
scroll to position [391, 0]
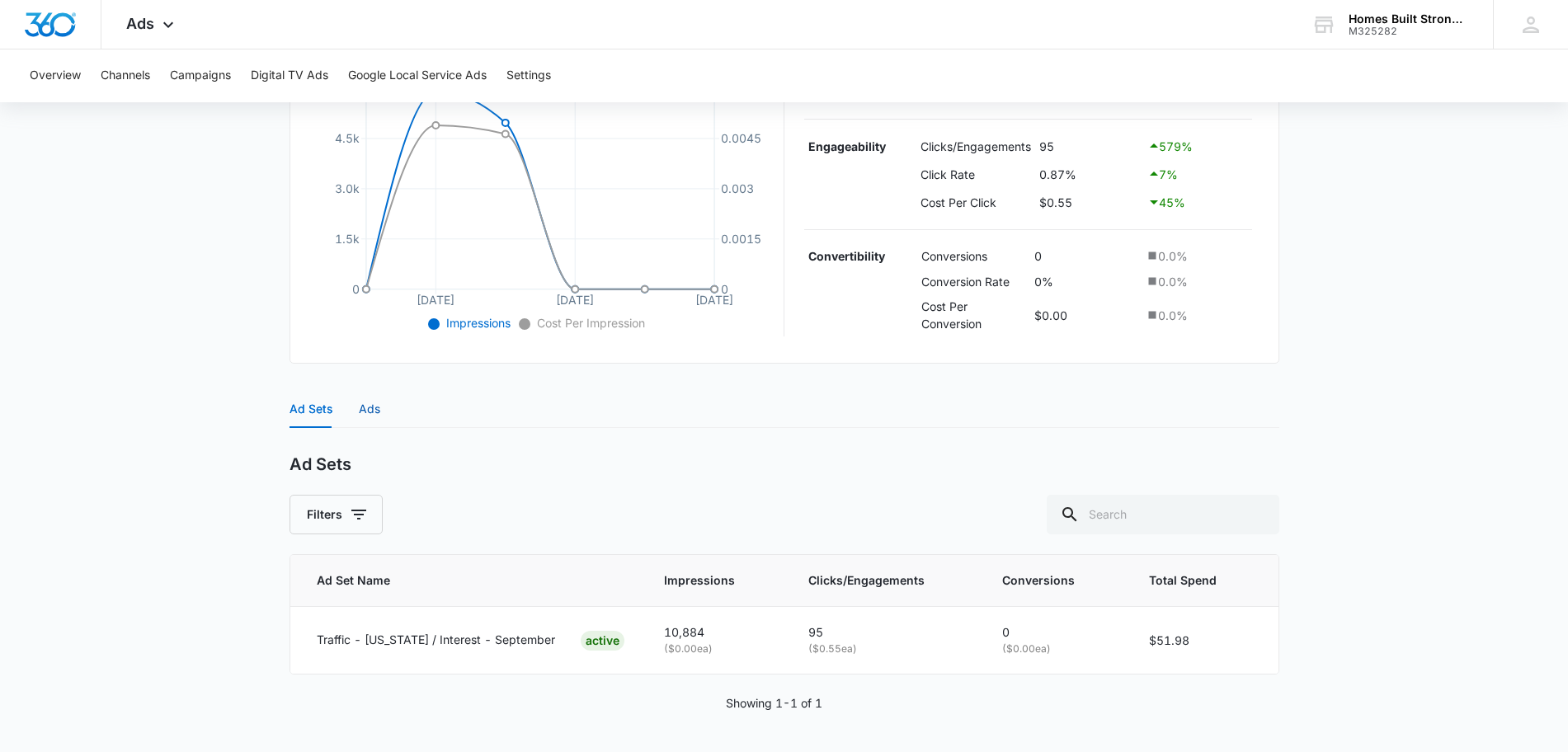
click at [371, 407] on div "Ads" at bounding box center [369, 408] width 21 height 18
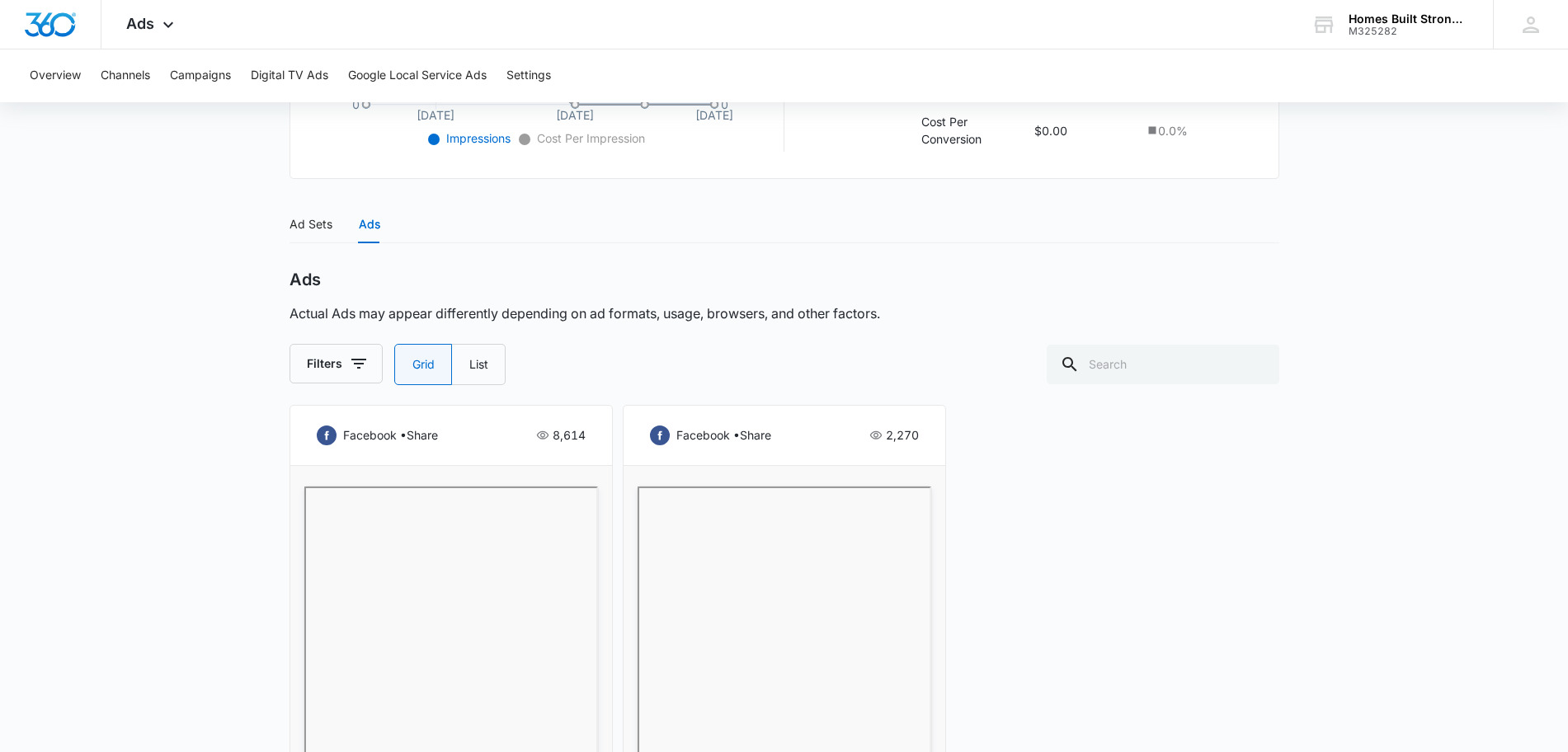
scroll to position [629, 0]
